Goal: Task Accomplishment & Management: Manage account settings

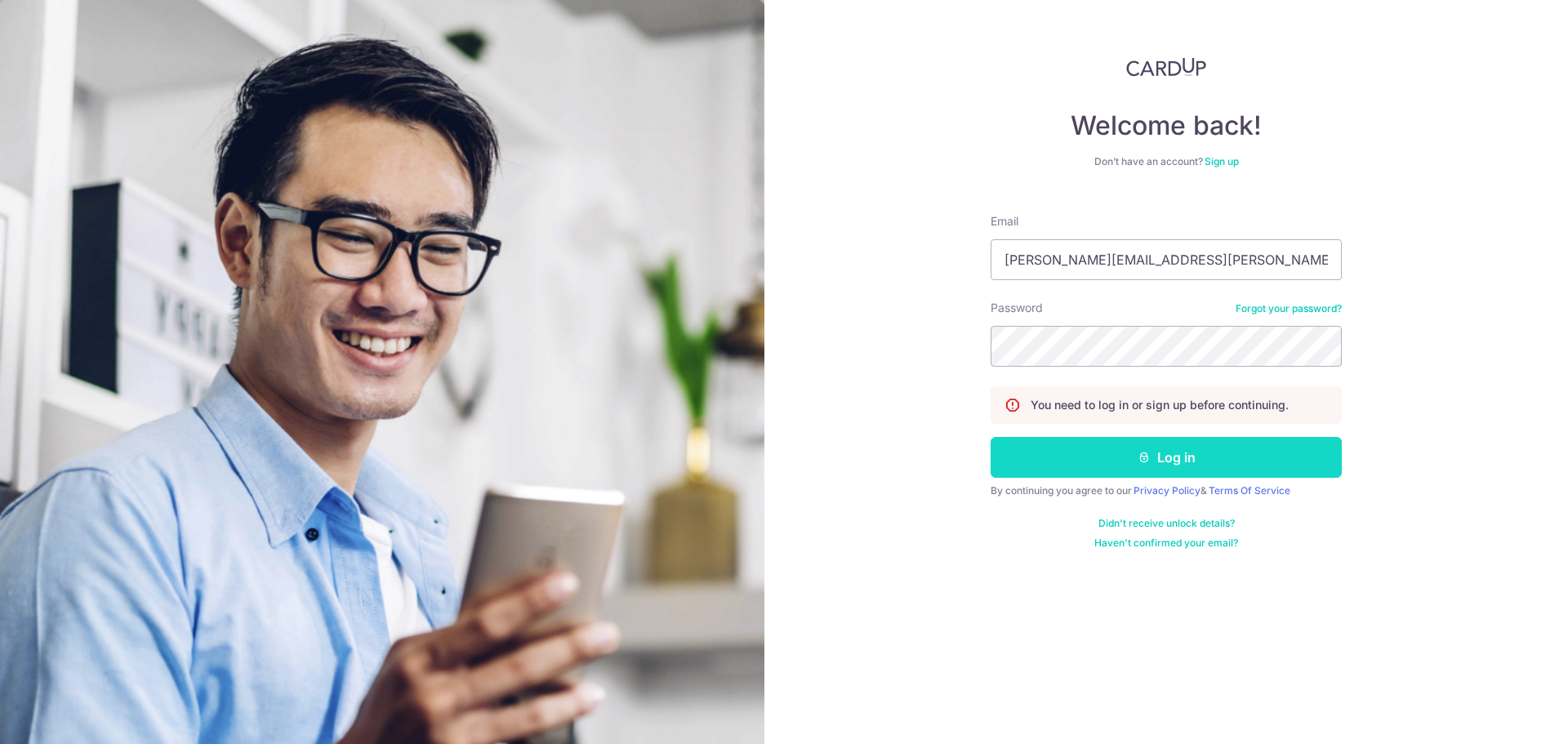
click at [1115, 465] on button "Log in" at bounding box center [1167, 457] width 351 height 41
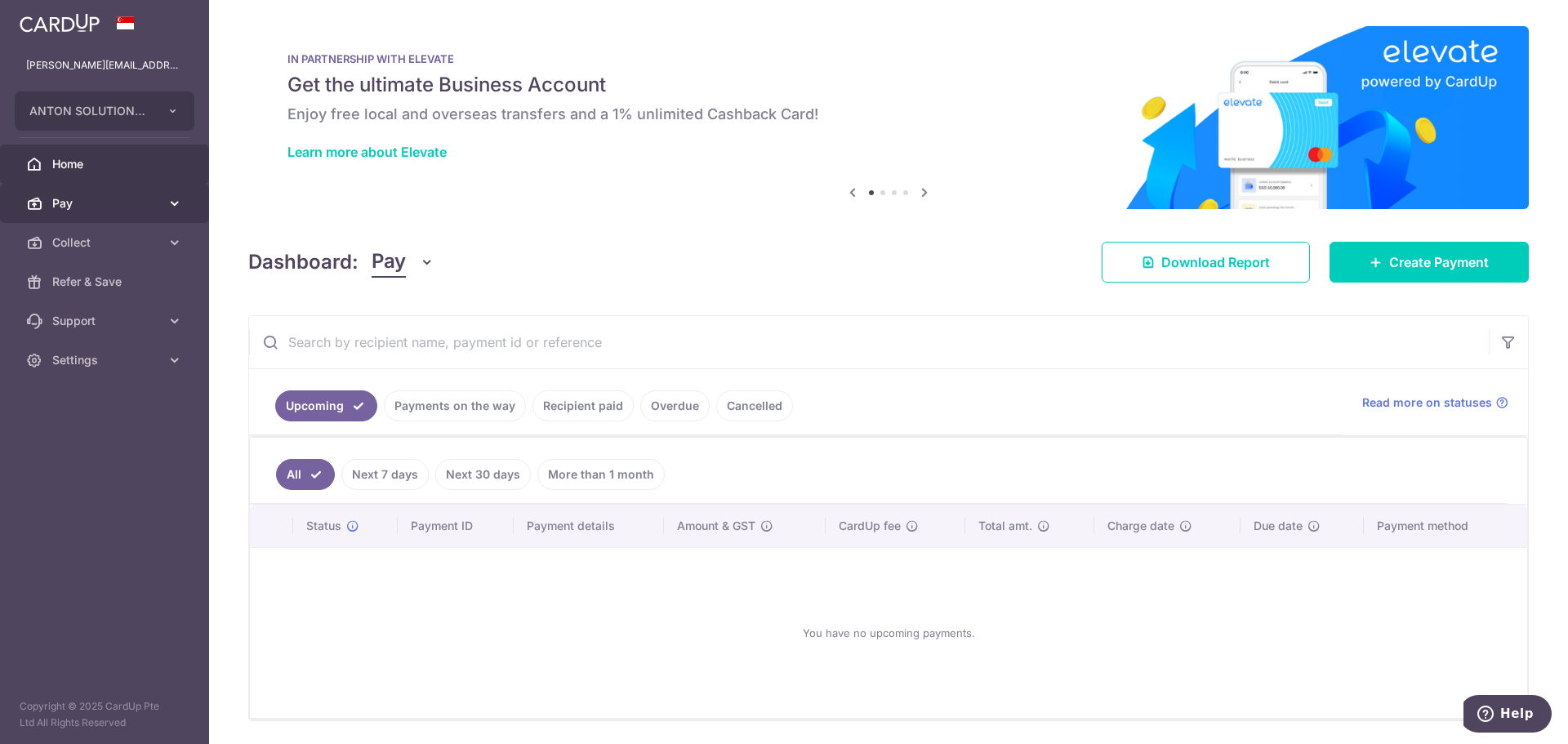
click at [66, 210] on span "Pay" at bounding box center [106, 203] width 108 height 16
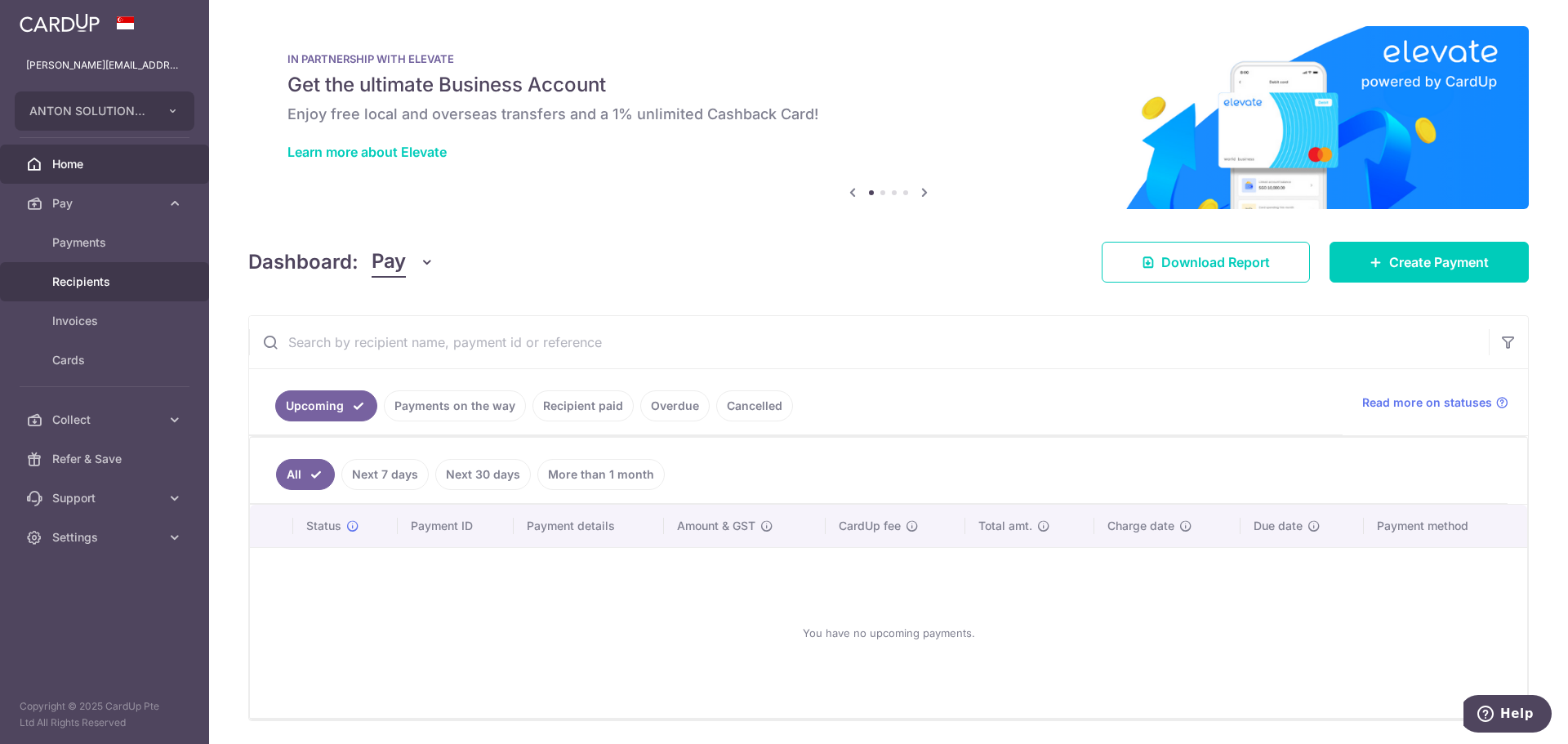
click at [86, 291] on link "Recipients" at bounding box center [104, 281] width 209 height 39
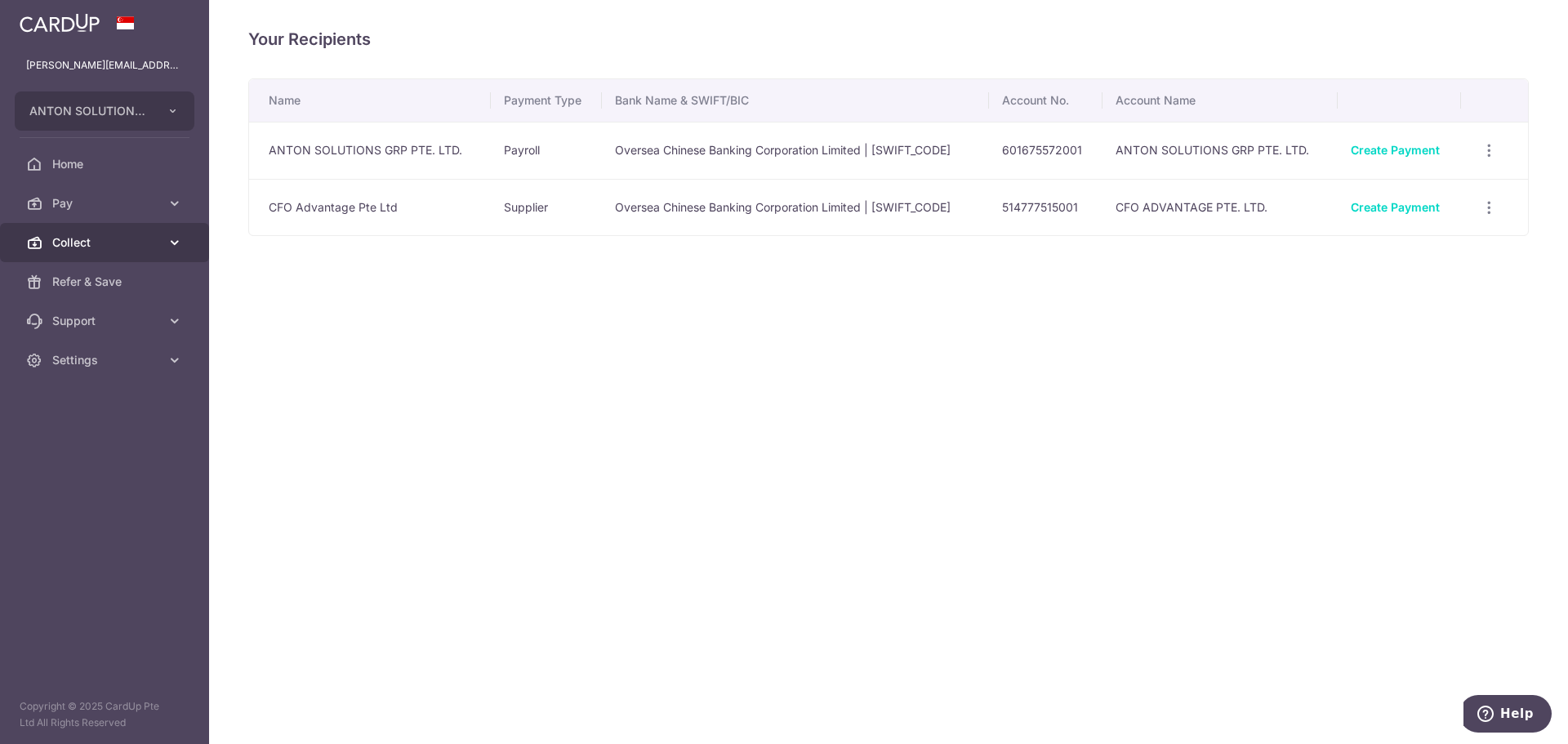
click at [131, 237] on span "Collect" at bounding box center [106, 243] width 108 height 16
click at [777, 430] on div "Your Recipients Name Payment Type Bank Name & SWIFT/BIC Account No. Account Nam…" at bounding box center [889, 372] width 1359 height 744
click at [355, 159] on td "ANTON SOLUTIONS GRP PTE. LTD." at bounding box center [370, 150] width 242 height 57
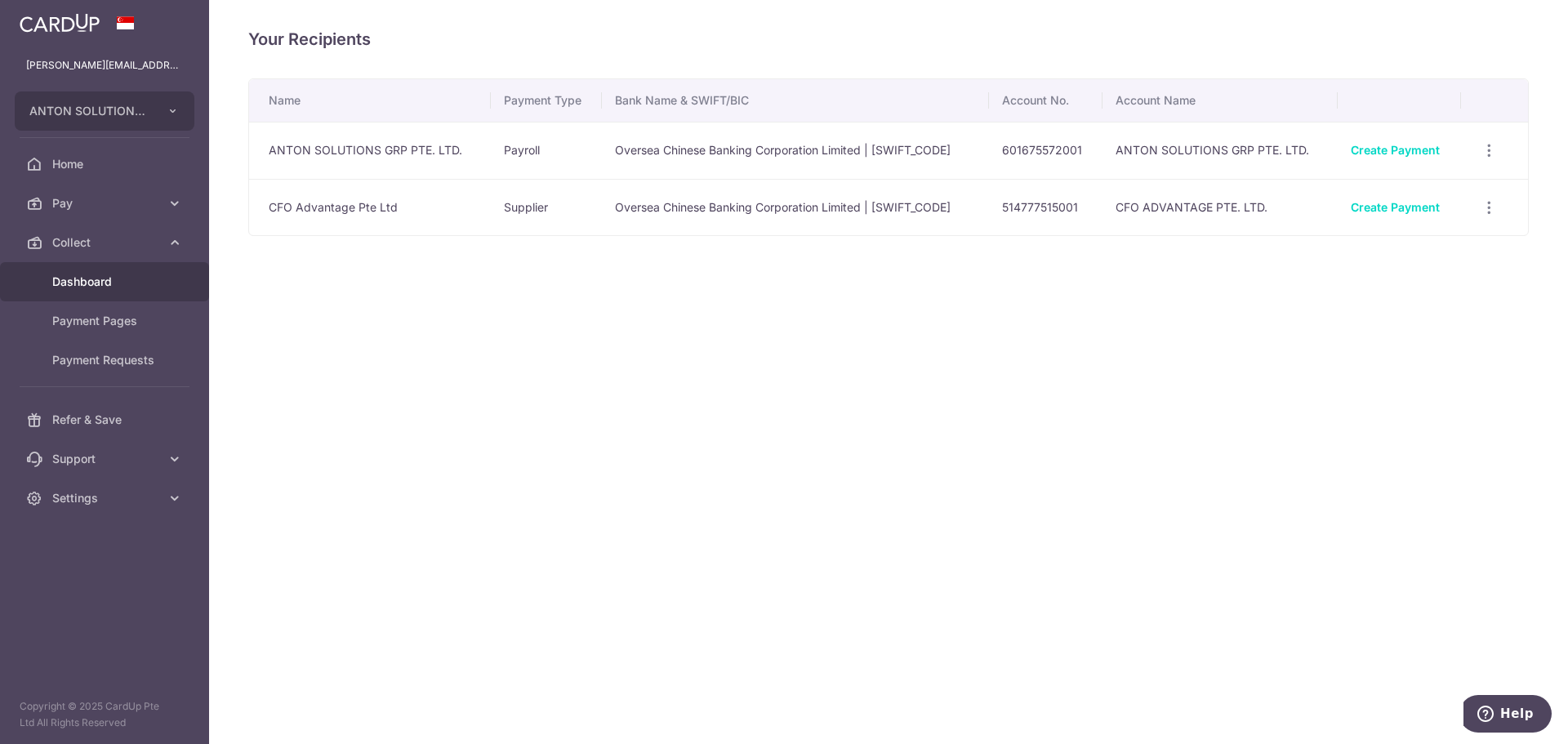
click at [85, 285] on span "Dashboard" at bounding box center [106, 282] width 108 height 16
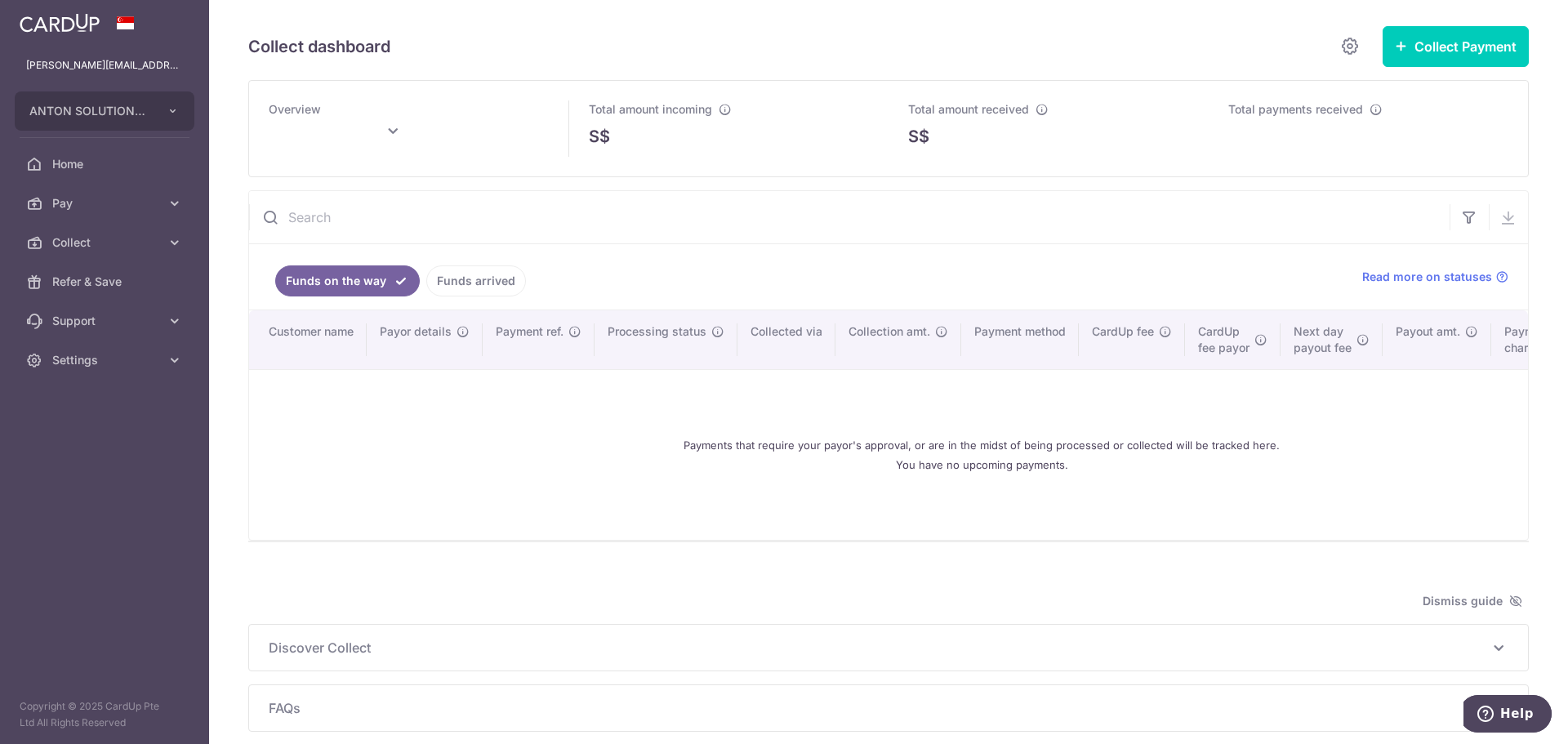
click at [371, 282] on link "Funds on the way" at bounding box center [348, 281] width 145 height 31
click at [460, 275] on link "Funds arrived" at bounding box center [476, 281] width 100 height 31
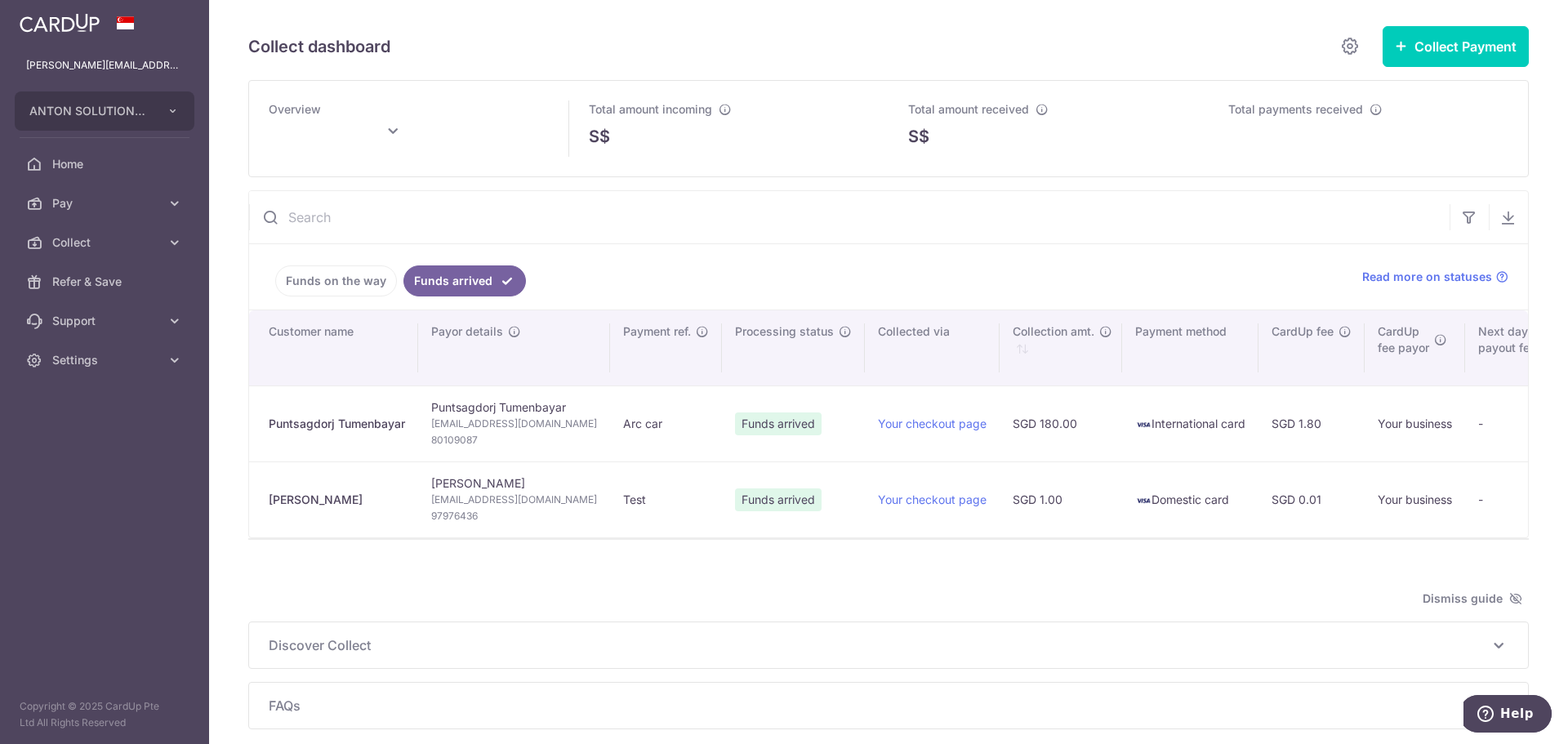
type input "October 2025"
click at [94, 217] on link "Pay" at bounding box center [104, 203] width 209 height 39
click at [112, 411] on span "Collect" at bounding box center [106, 420] width 108 height 16
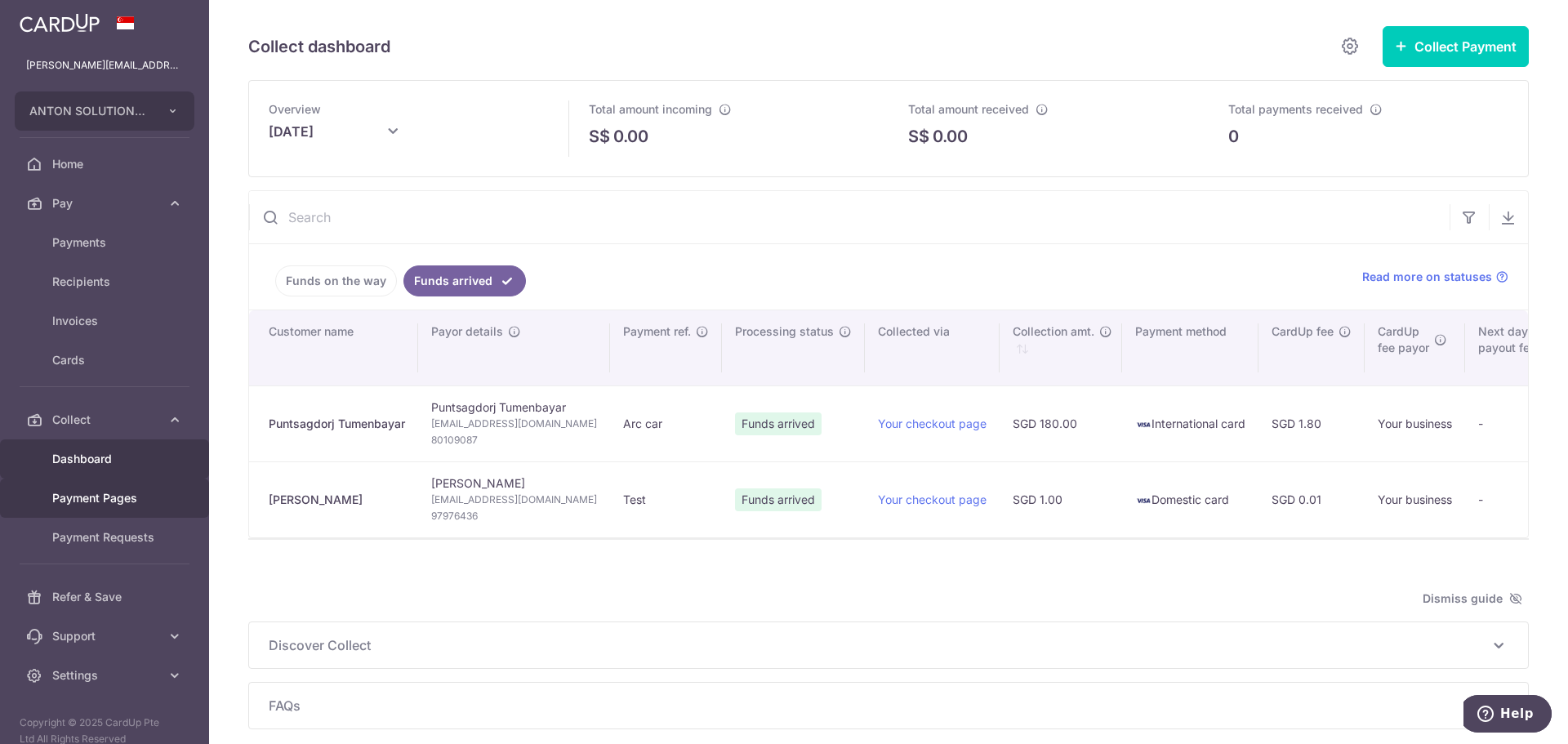
click at [103, 495] on span "Payment Pages" at bounding box center [106, 498] width 108 height 16
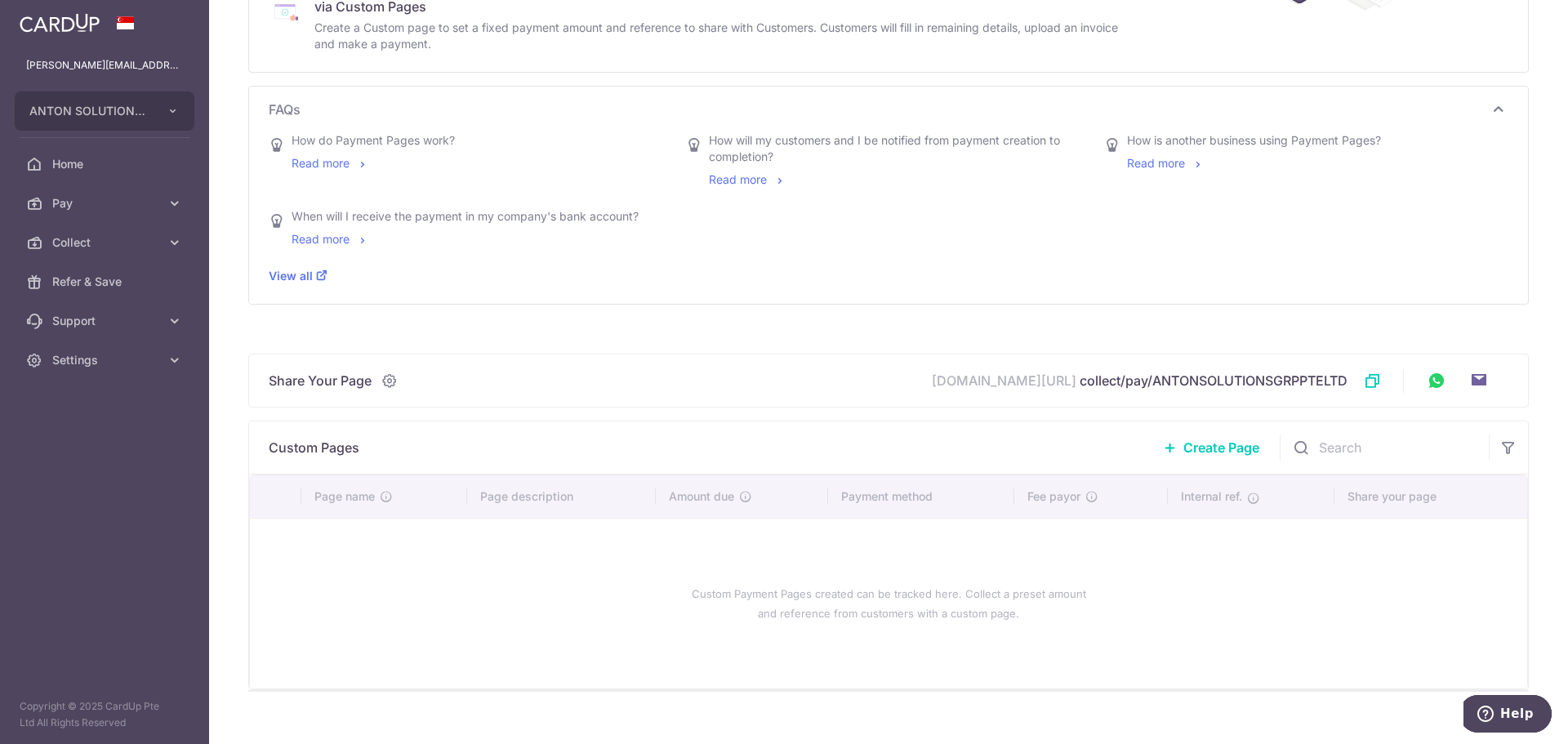
scroll to position [245, 0]
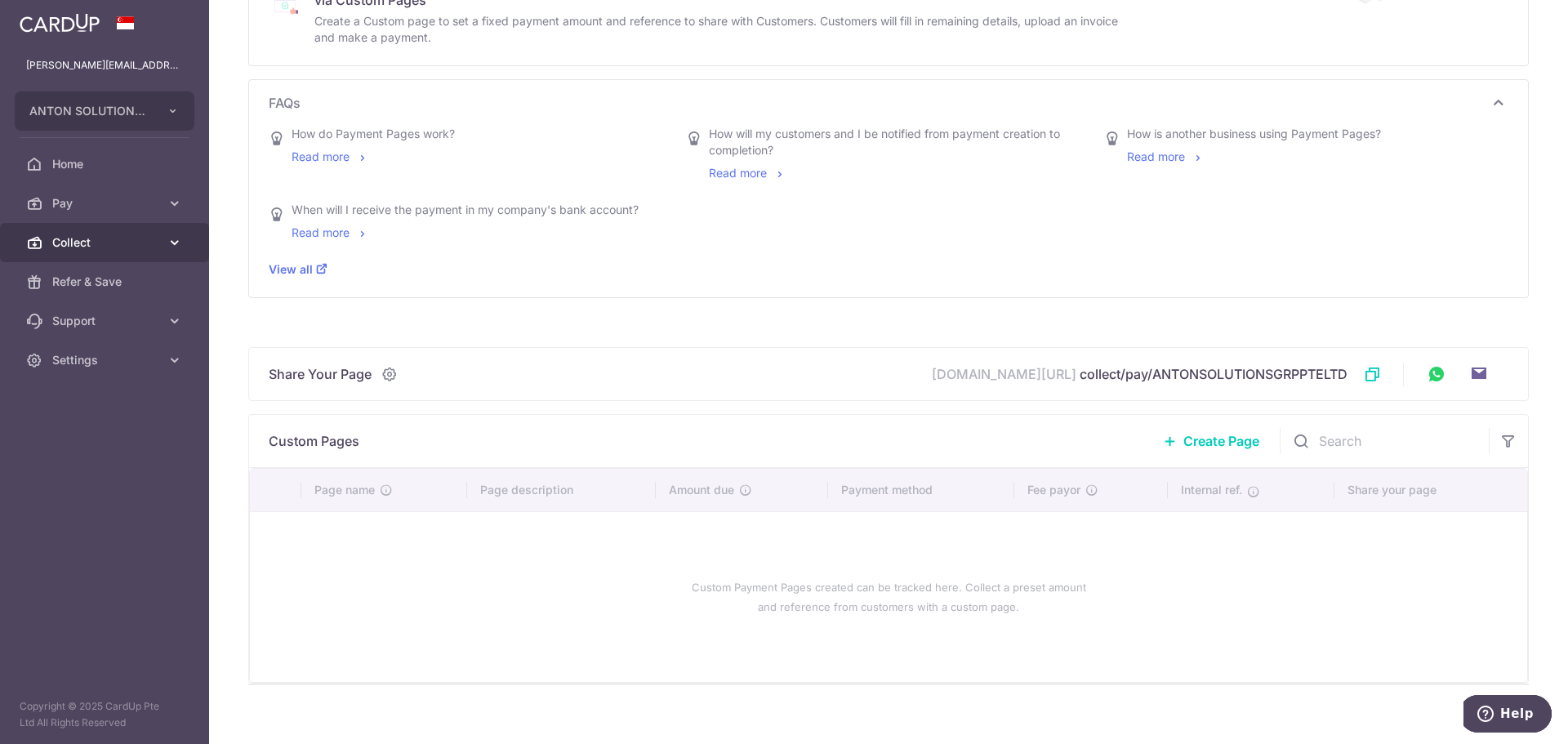
click at [91, 234] on link "Collect" at bounding box center [104, 242] width 209 height 39
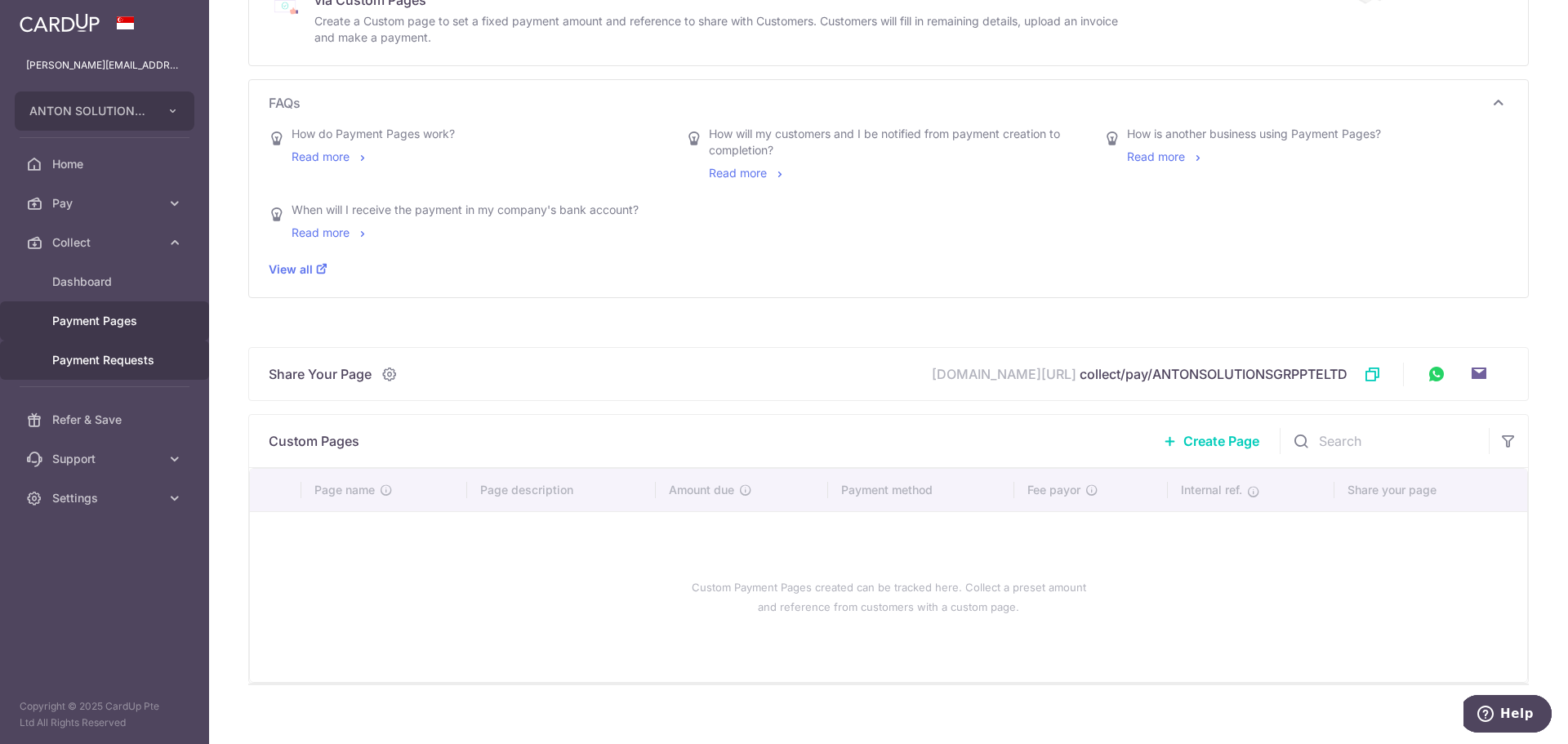
click at [114, 358] on span "Payment Requests" at bounding box center [106, 361] width 108 height 16
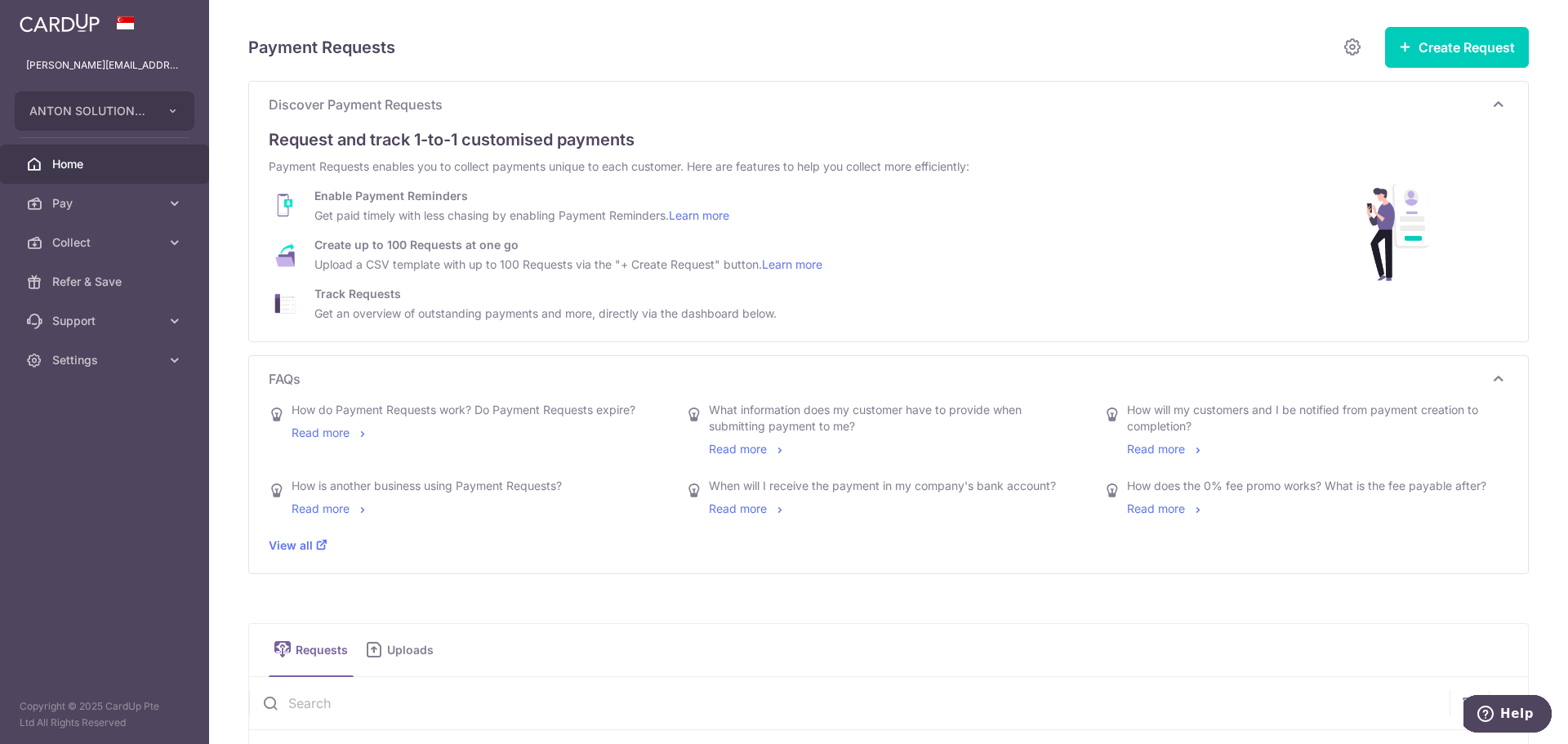
click at [75, 157] on span "Home" at bounding box center [106, 164] width 108 height 16
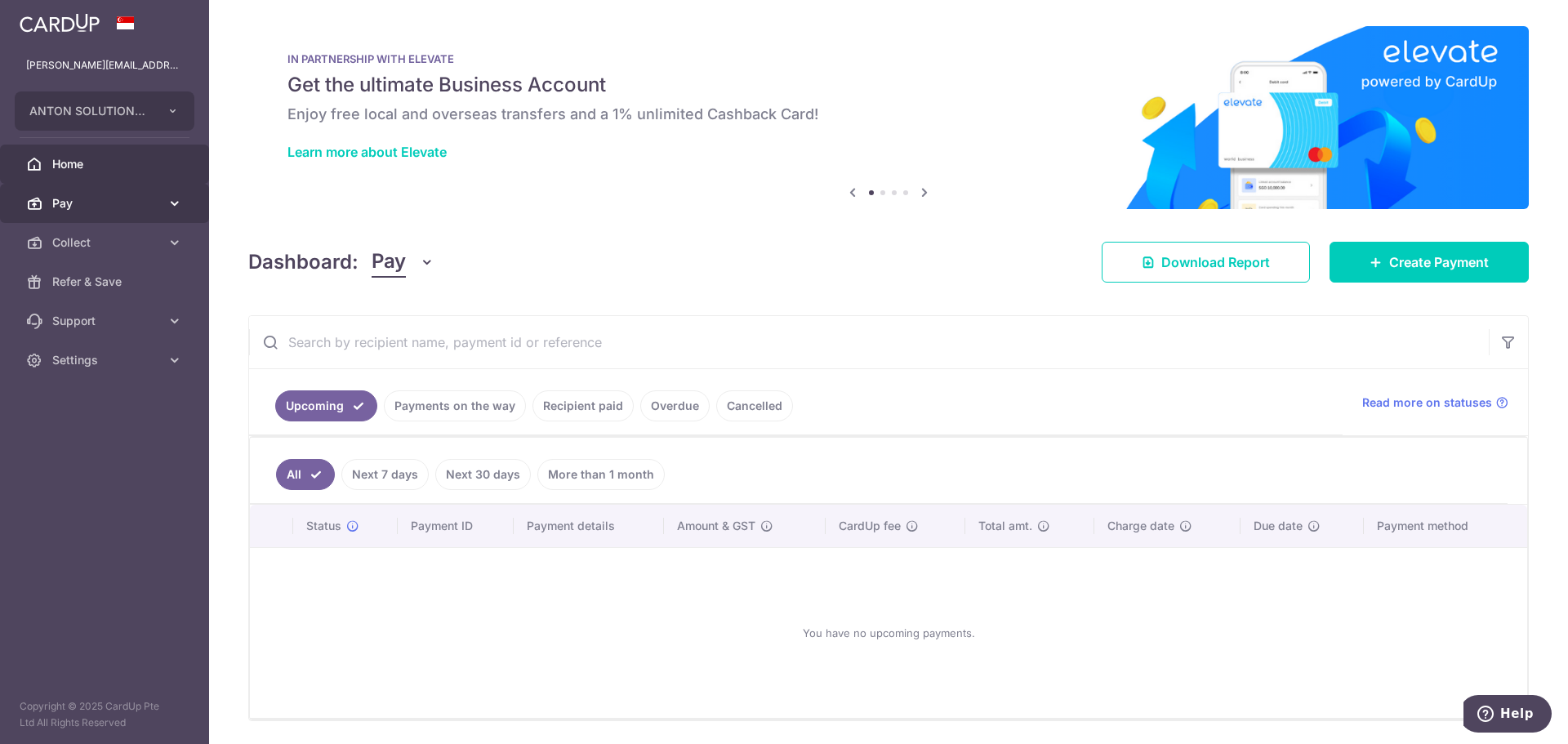
click at [121, 191] on link "Pay" at bounding box center [104, 203] width 209 height 39
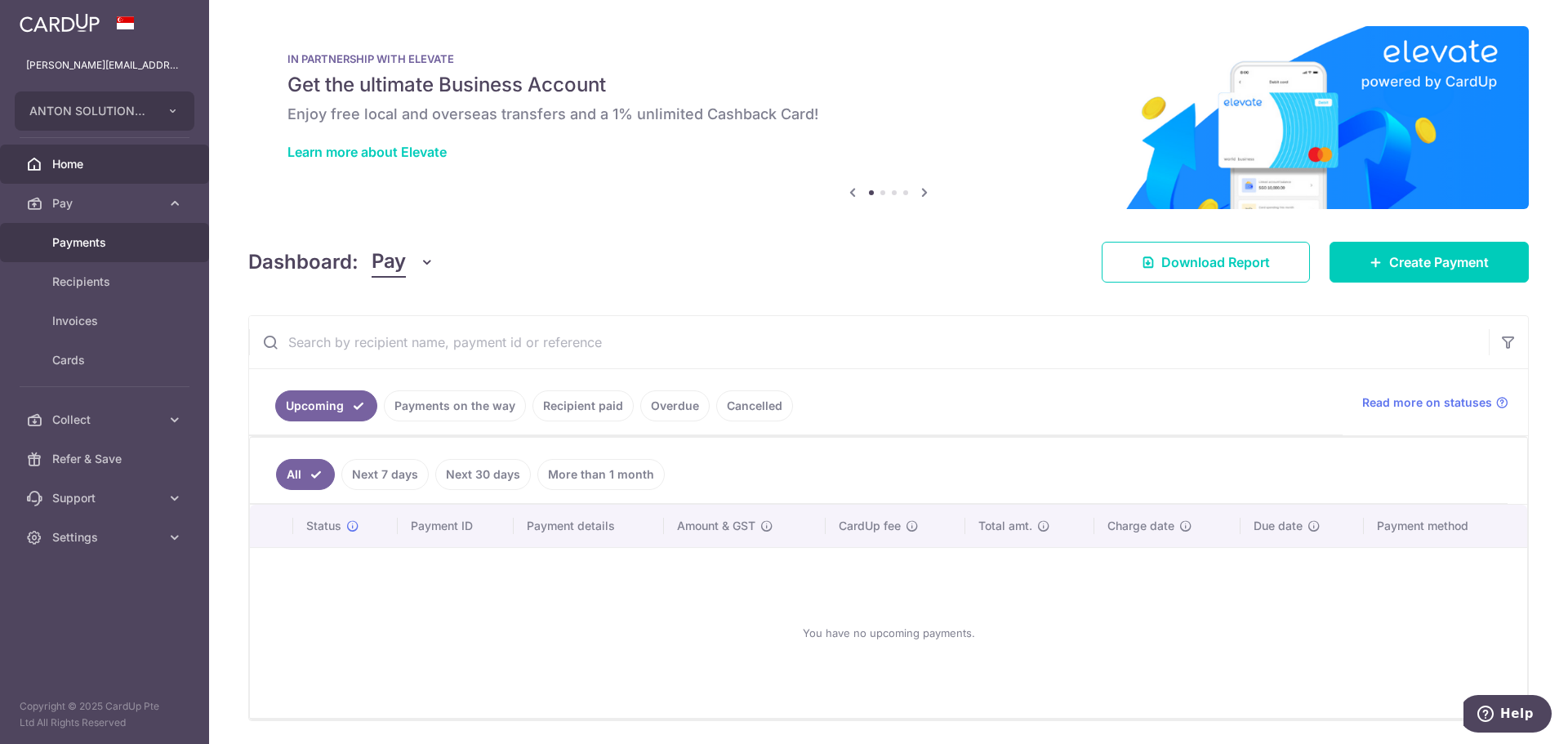
click at [120, 241] on span "Payments" at bounding box center [106, 243] width 108 height 16
click at [482, 411] on link "Payments on the way" at bounding box center [455, 406] width 142 height 31
